Goal: Information Seeking & Learning: Learn about a topic

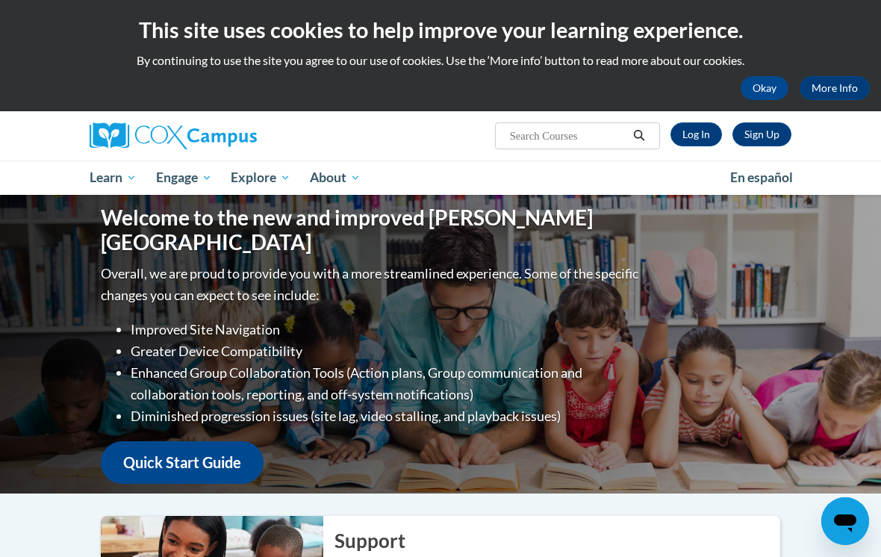
click at [687, 130] on link "Log In" at bounding box center [696, 134] width 52 height 24
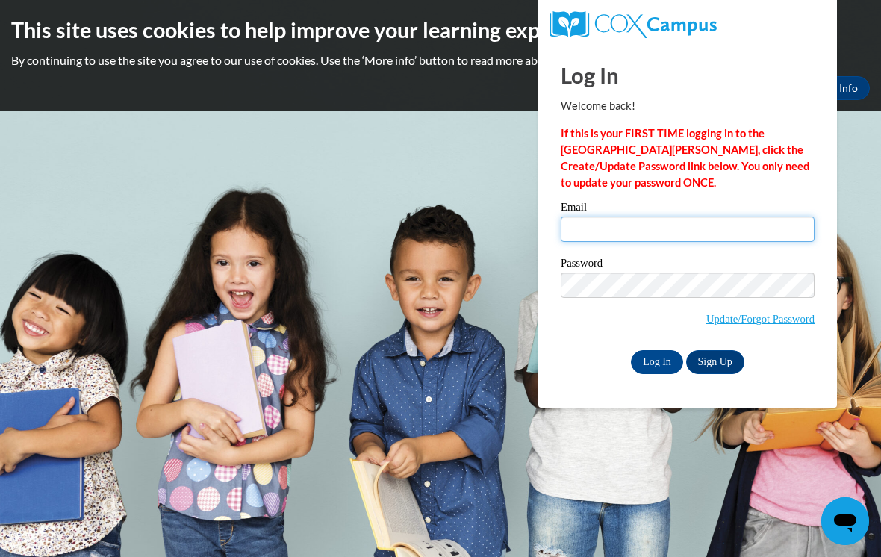
type input "ravenlowe2023@icloud.com"
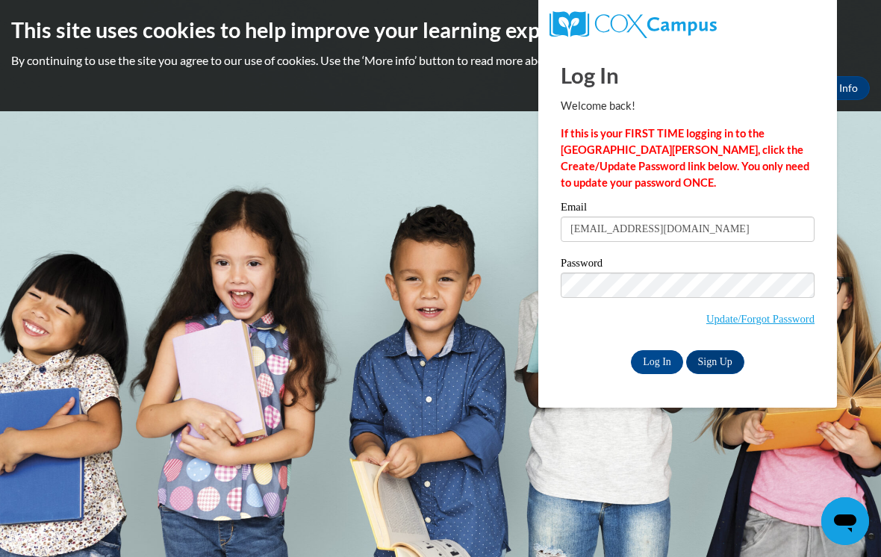
click at [657, 361] on input "Log In" at bounding box center [657, 362] width 52 height 24
click at [646, 357] on input "Log In" at bounding box center [657, 362] width 52 height 24
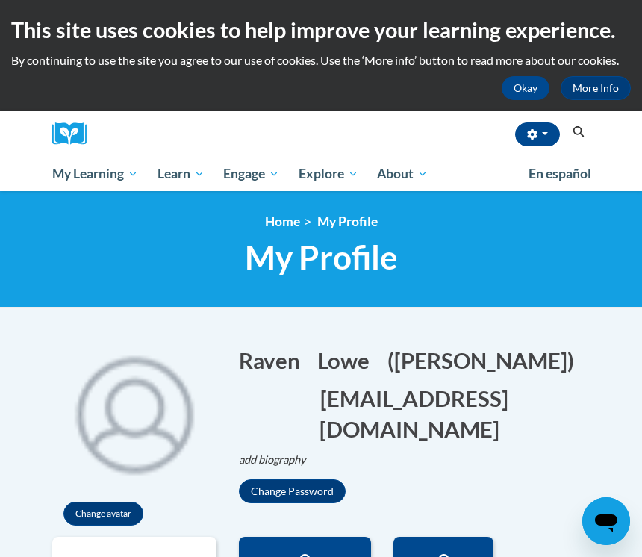
click at [0, 0] on span "My Course Progress" at bounding box center [0, 0] width 0 height 0
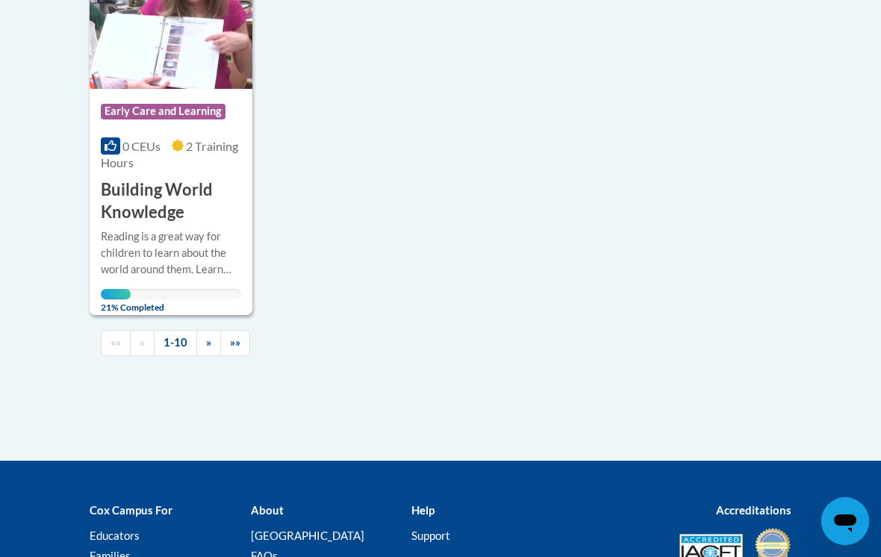
scroll to position [1886, 0]
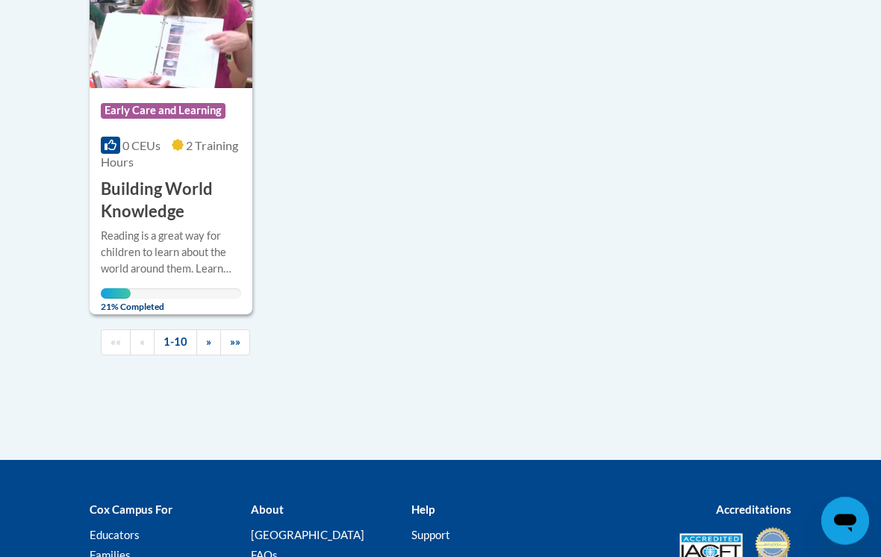
click at [124, 243] on div "Reading is a great way for children to learn about the world around them. Learn…" at bounding box center [171, 252] width 140 height 49
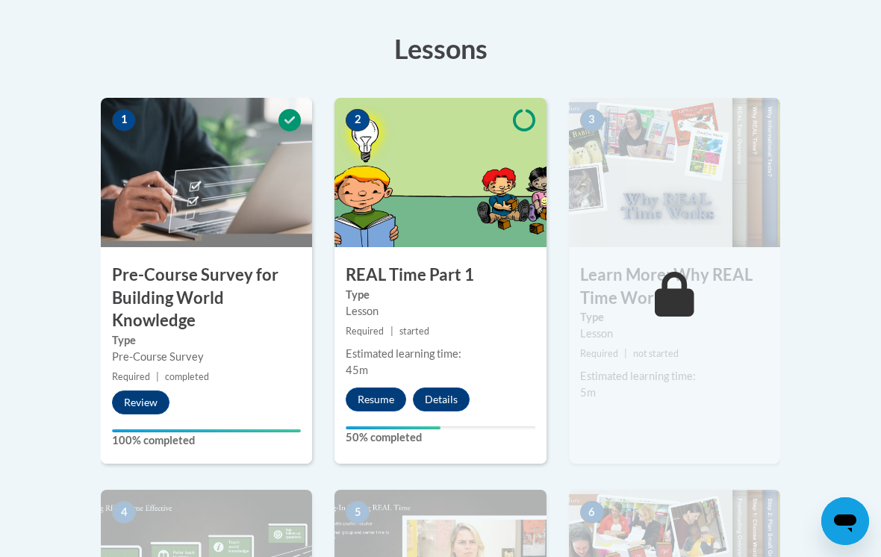
scroll to position [411, 0]
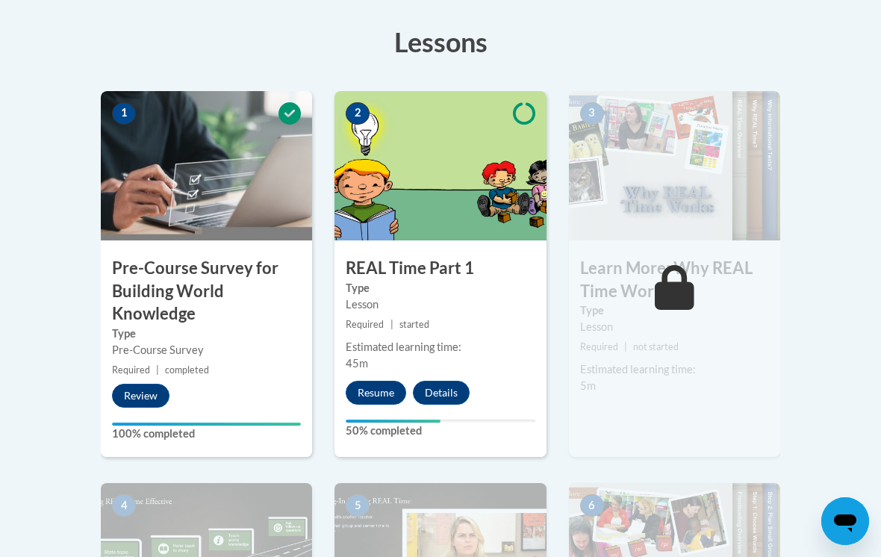
click at [376, 388] on button "Resume" at bounding box center [376, 393] width 60 height 24
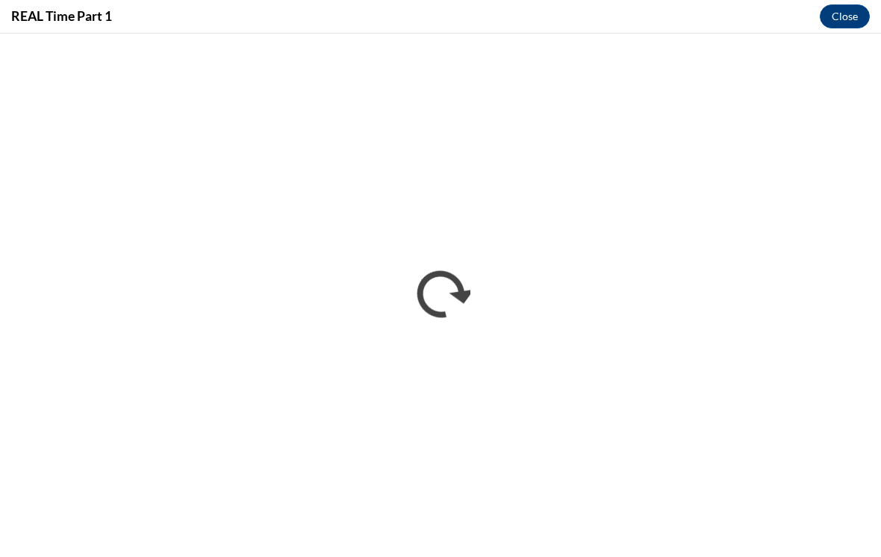
scroll to position [0, 0]
